Goal: Transaction & Acquisition: Book appointment/travel/reservation

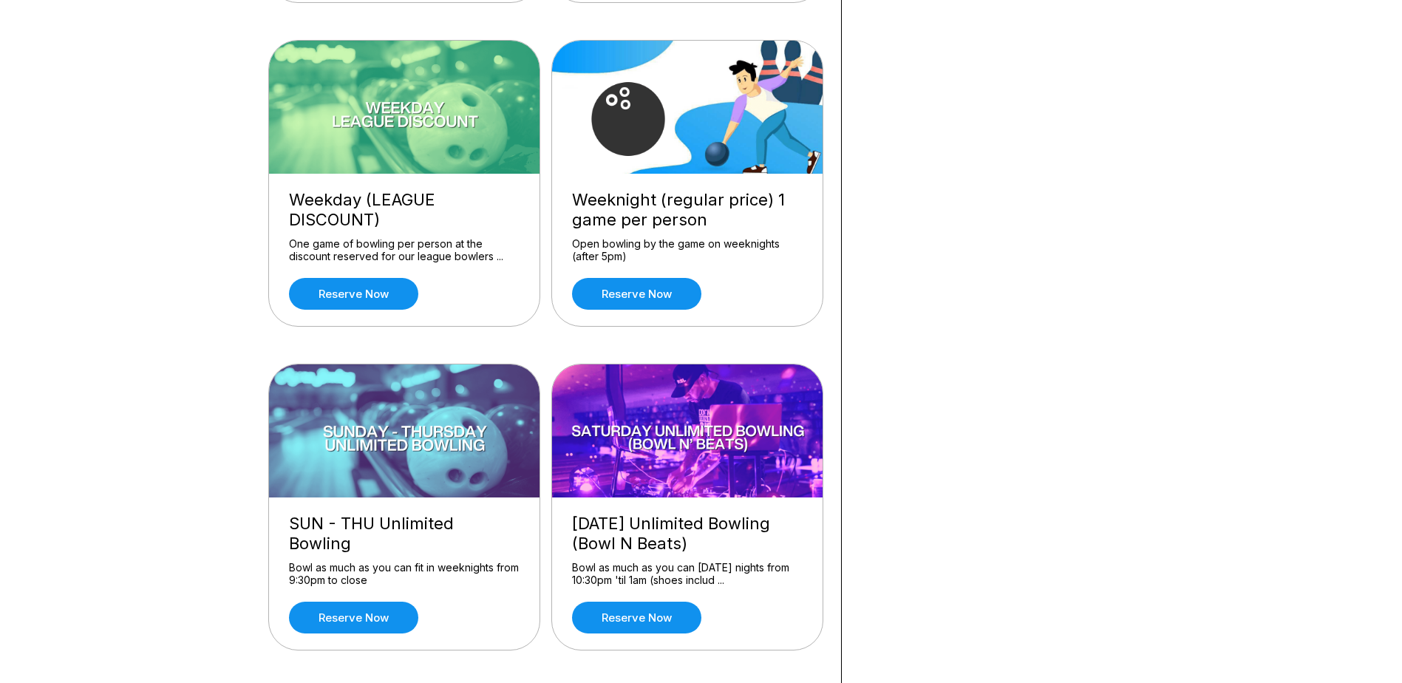
scroll to position [148, 0]
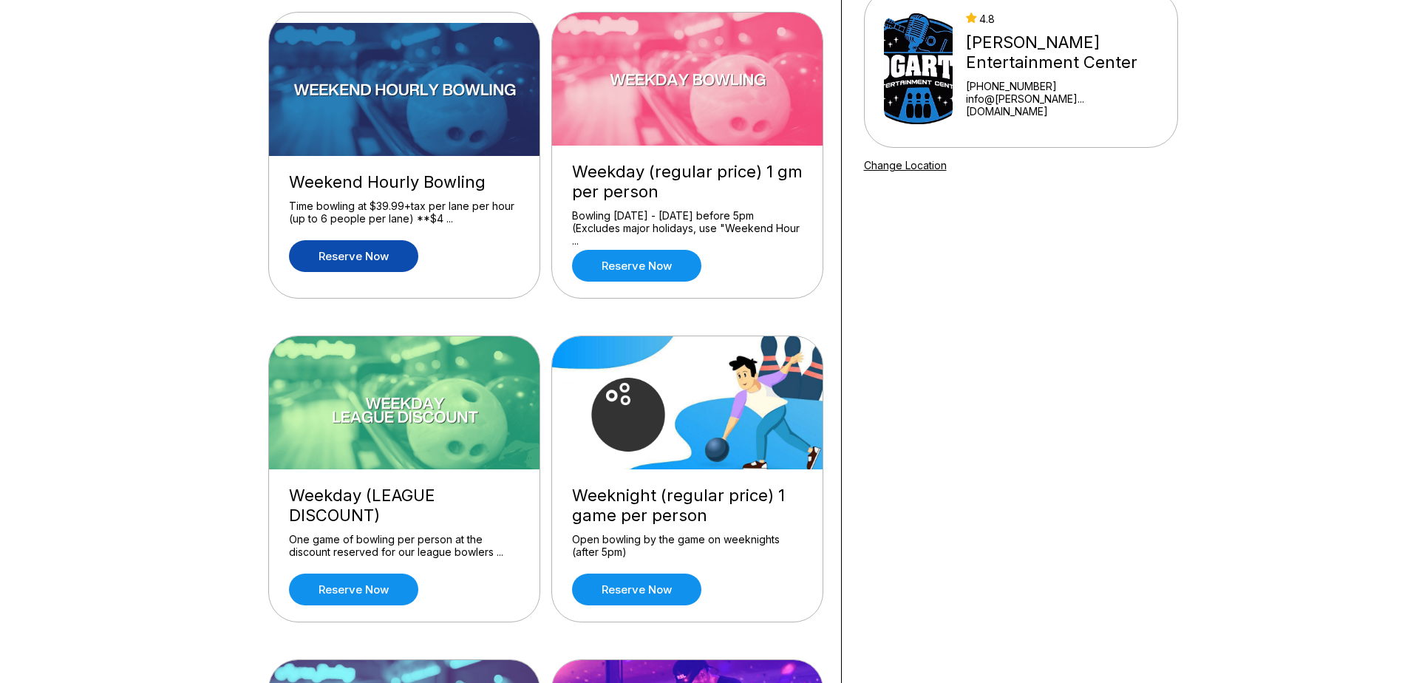
click at [344, 256] on link "Reserve now" at bounding box center [353, 256] width 129 height 32
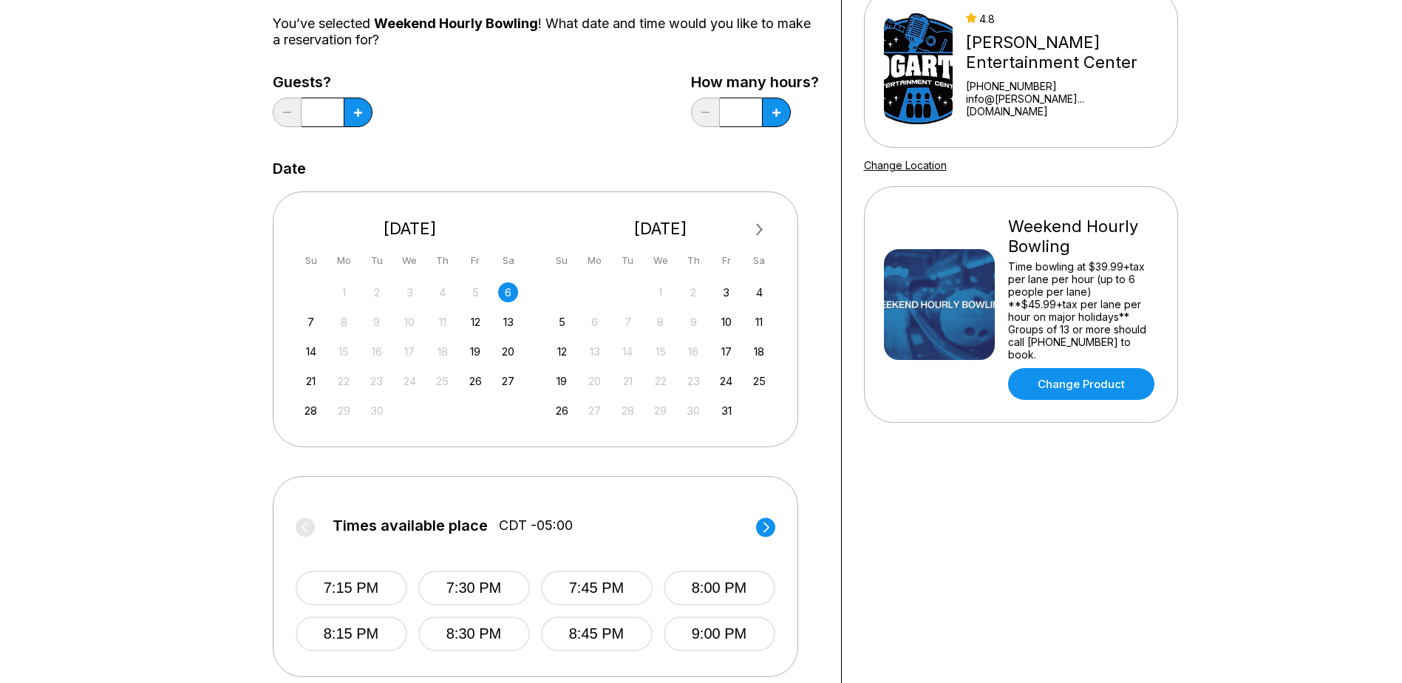
scroll to position [296, 0]
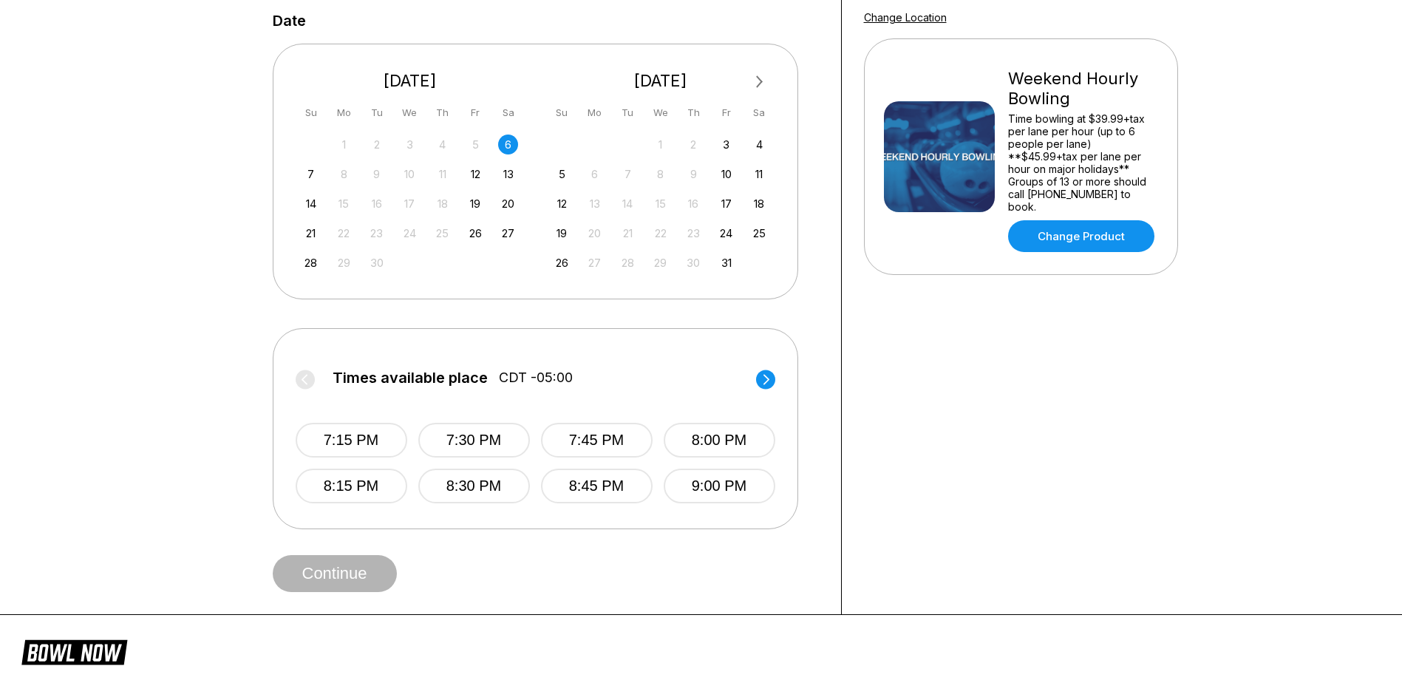
click at [302, 378] on label "Times available place CDT -05:00" at bounding box center [535, 381] width 479 height 24
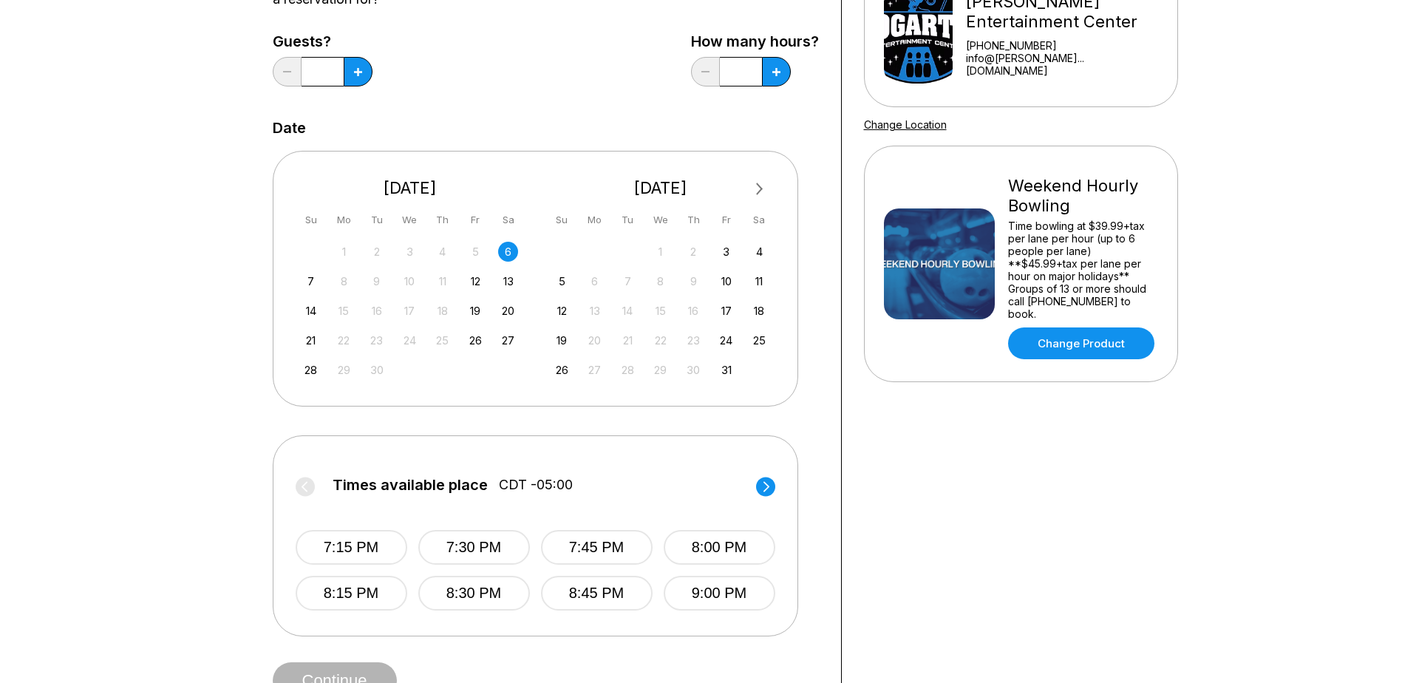
scroll to position [74, 0]
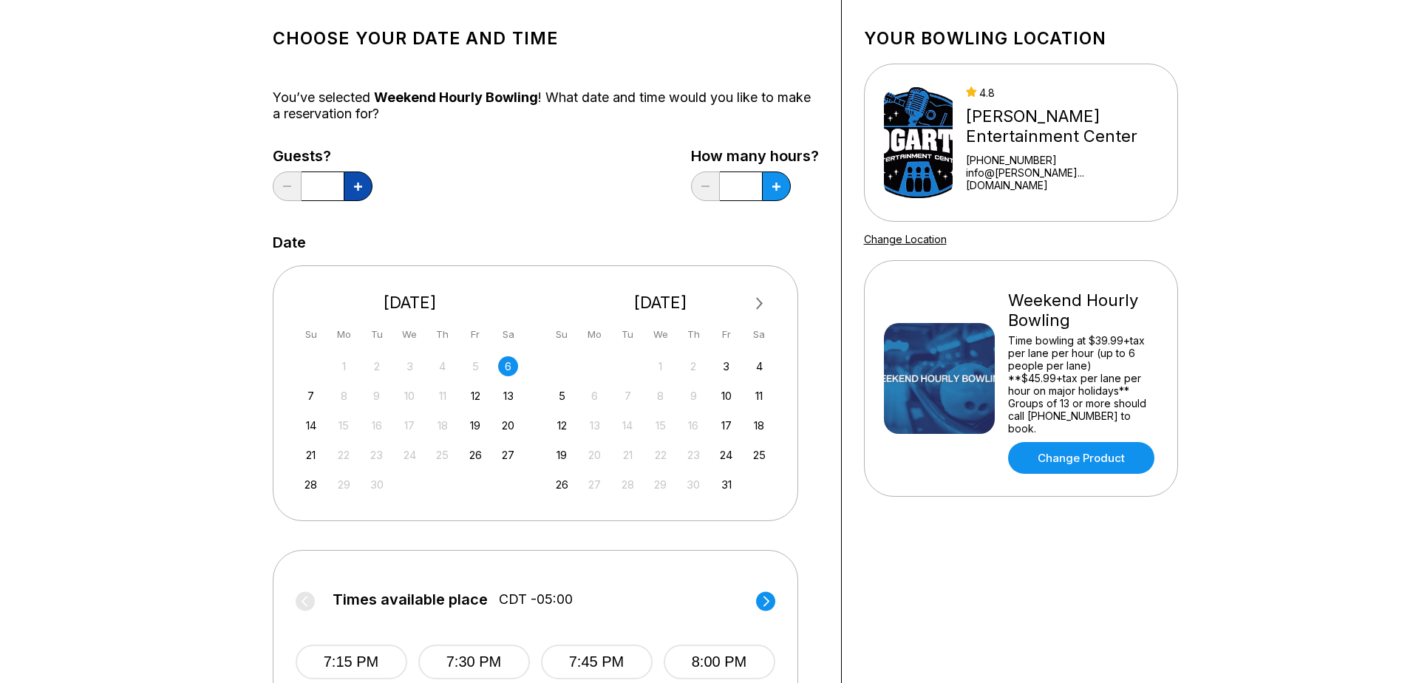
click at [349, 192] on button at bounding box center [358, 186] width 29 height 30
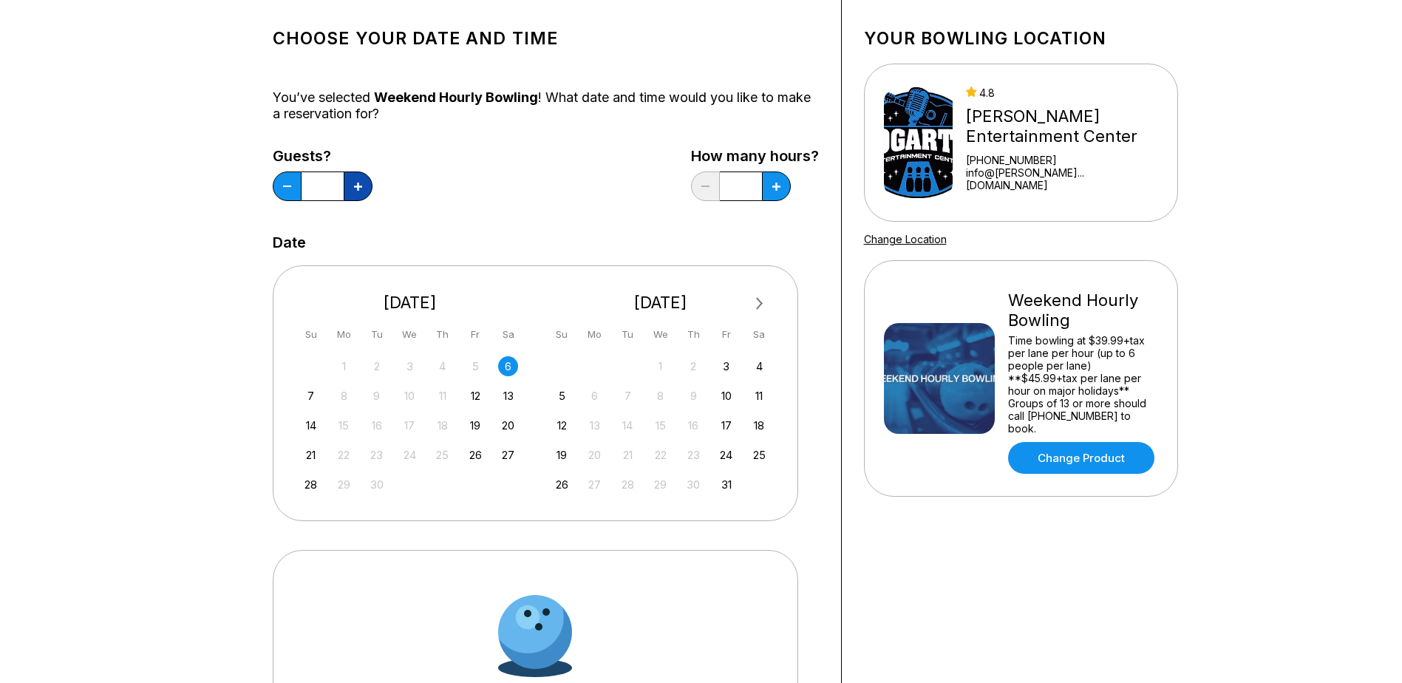
click at [349, 192] on button at bounding box center [358, 186] width 29 height 30
type input "*"
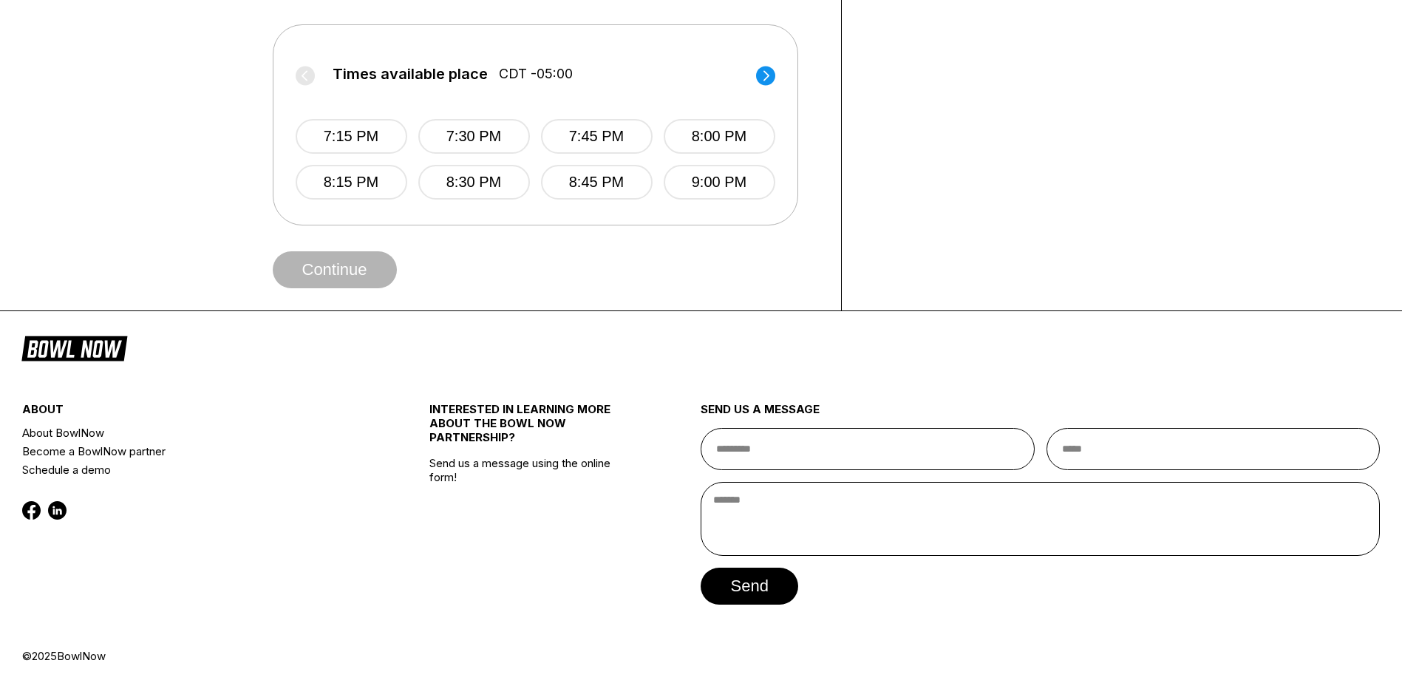
scroll to position [601, 0]
